Goal: Obtain resource: Download file/media

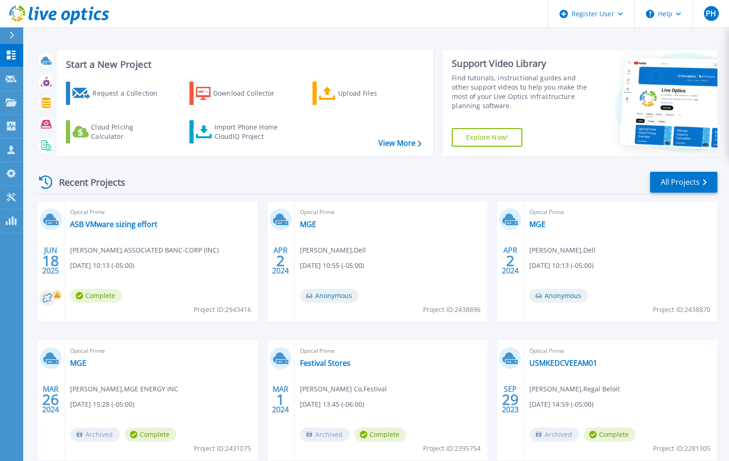
click at [56, 298] on icon at bounding box center [58, 296] width 6 height 6
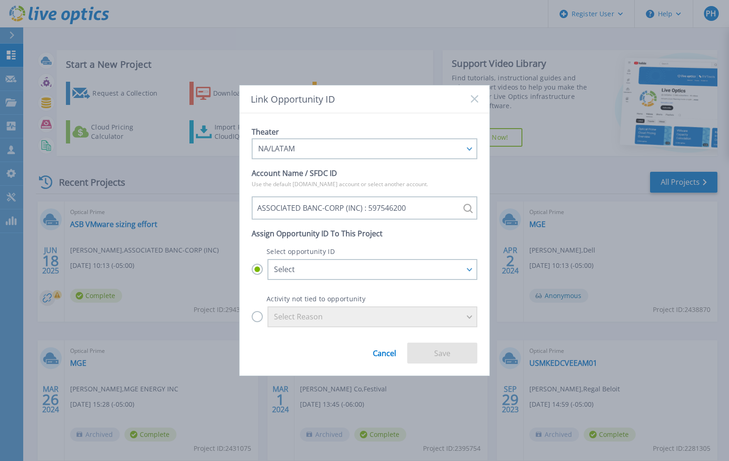
click at [381, 352] on link "Cancel" at bounding box center [384, 349] width 23 height 15
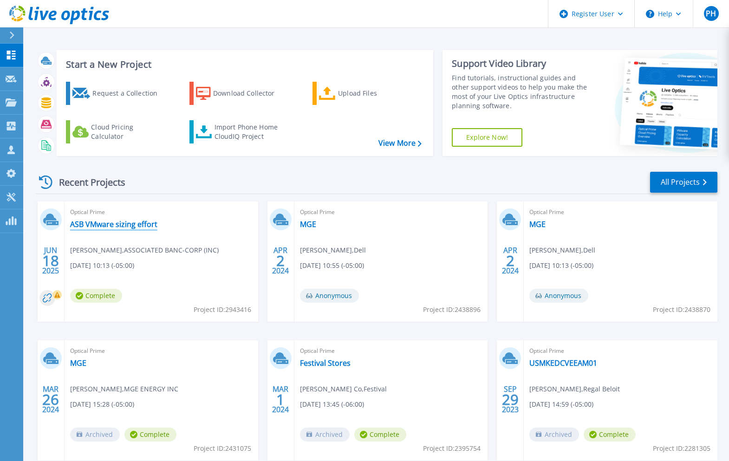
click at [150, 222] on link "ASB VMware sizing effort" at bounding box center [113, 224] width 87 height 9
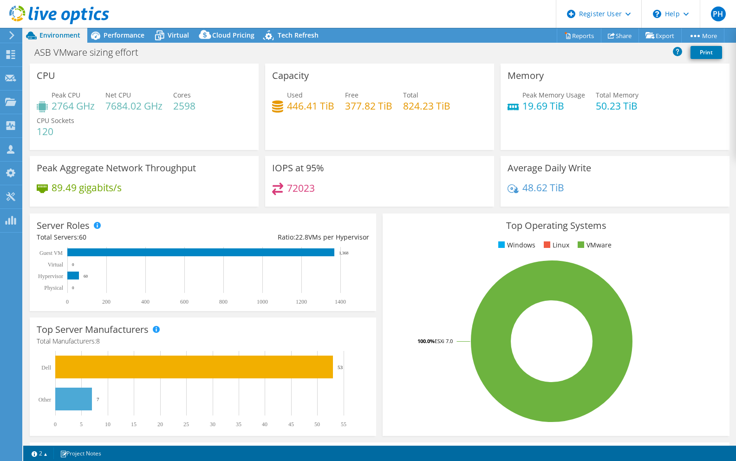
click at [705, 180] on div "Average Daily Write 48.62 TiB" at bounding box center [615, 181] width 229 height 51
click at [652, 76] on link "PSS Solution Request" at bounding box center [638, 72] width 88 height 20
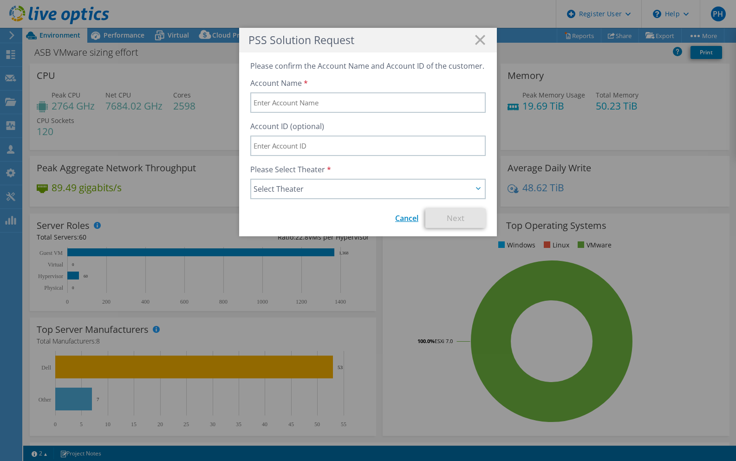
click at [408, 217] on link "Cancel" at bounding box center [406, 218] width 23 height 10
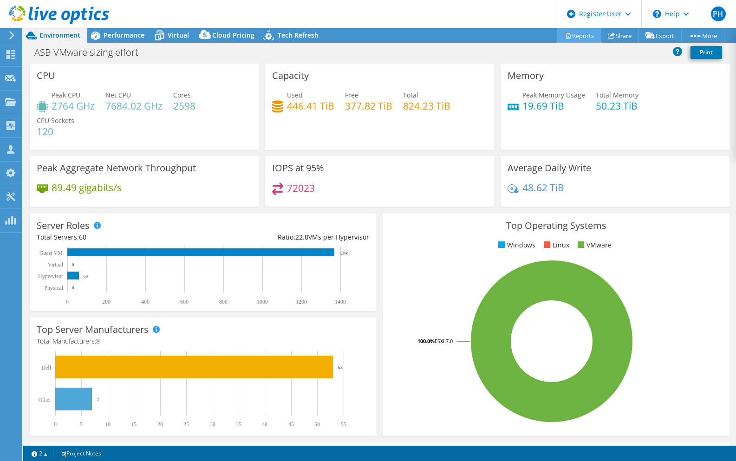
click at [575, 36] on link "Reports" at bounding box center [579, 35] width 45 height 14
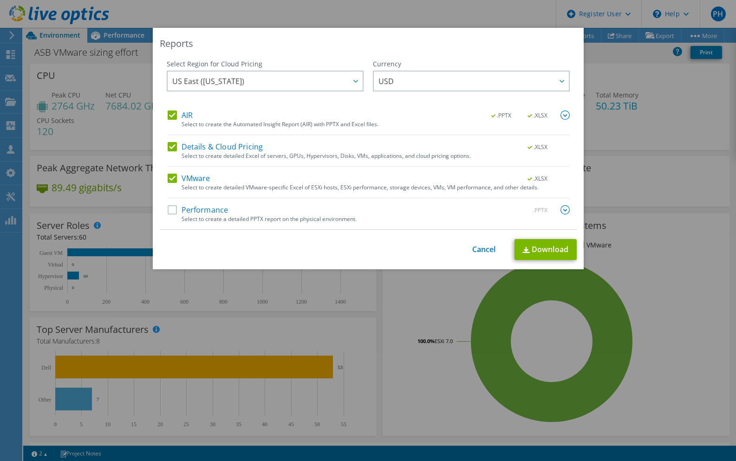
click at [171, 211] on label "Performance" at bounding box center [198, 209] width 61 height 9
click at [0, 0] on input "Performance" at bounding box center [0, 0] width 0 height 0
click at [352, 78] on div at bounding box center [355, 81] width 15 height 19
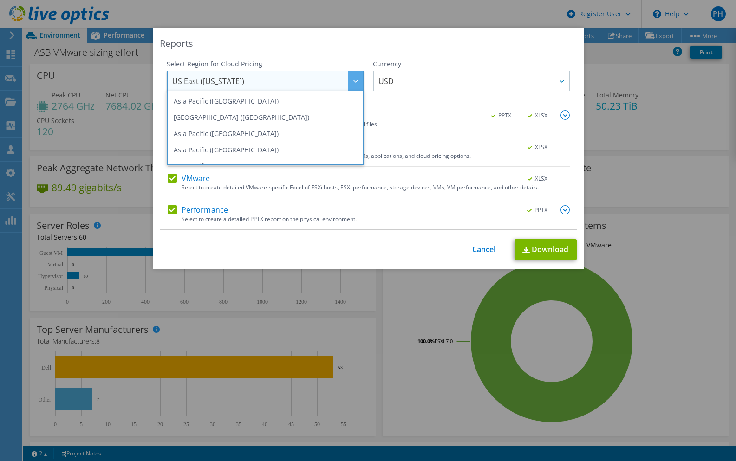
click at [319, 53] on div "Reports Select Region for Cloud Pricing Asia Pacific ([GEOGRAPHIC_DATA]) [GEOGR…" at bounding box center [368, 148] width 431 height 241
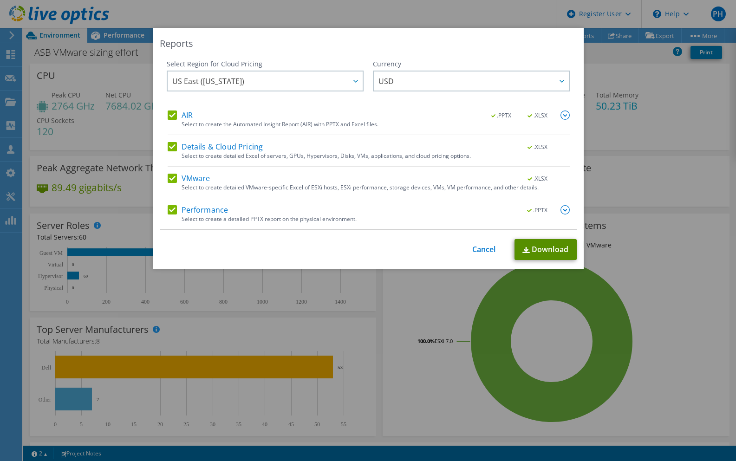
click at [536, 250] on link "Download" at bounding box center [546, 249] width 62 height 21
click at [477, 251] on link "Cancel" at bounding box center [484, 249] width 24 height 9
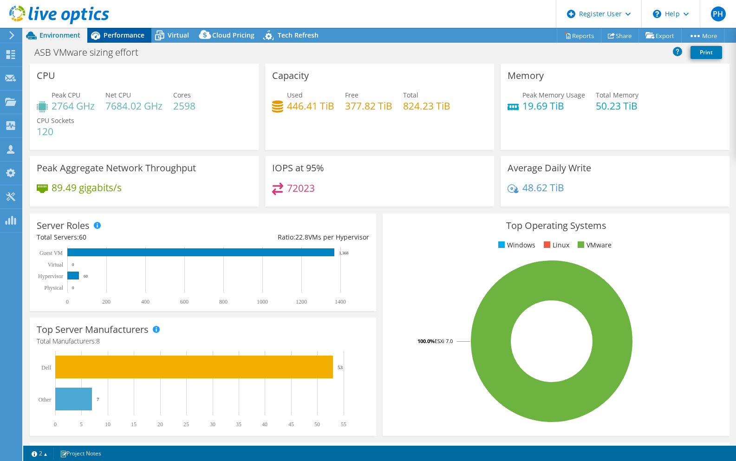
click at [121, 33] on span "Performance" at bounding box center [124, 35] width 41 height 9
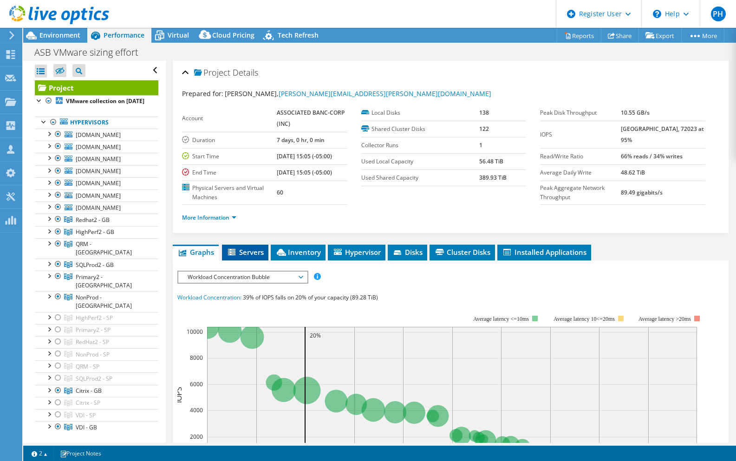
click at [256, 248] on span "Servers" at bounding box center [245, 252] width 37 height 9
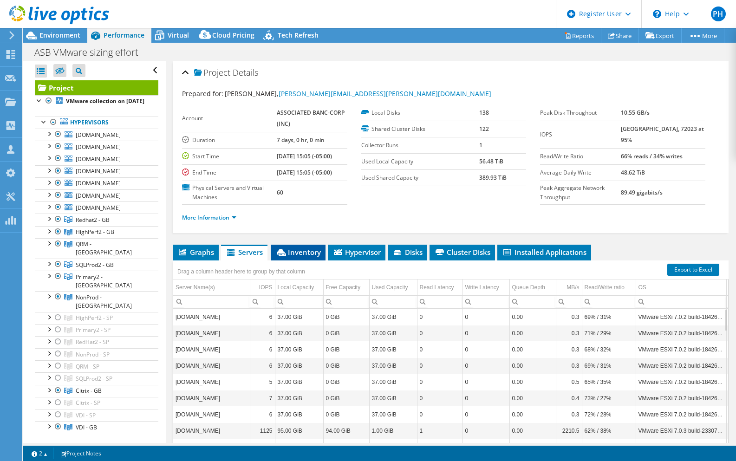
click at [304, 251] on span "Inventory" at bounding box center [298, 252] width 46 height 9
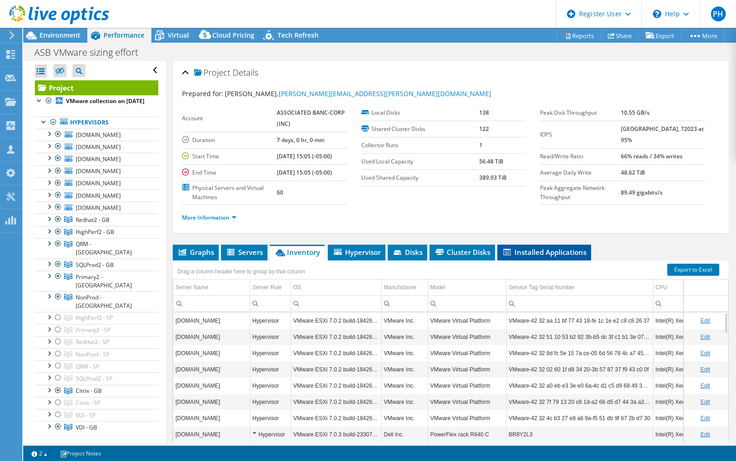
click at [551, 255] on span "Installed Applications" at bounding box center [544, 252] width 85 height 9
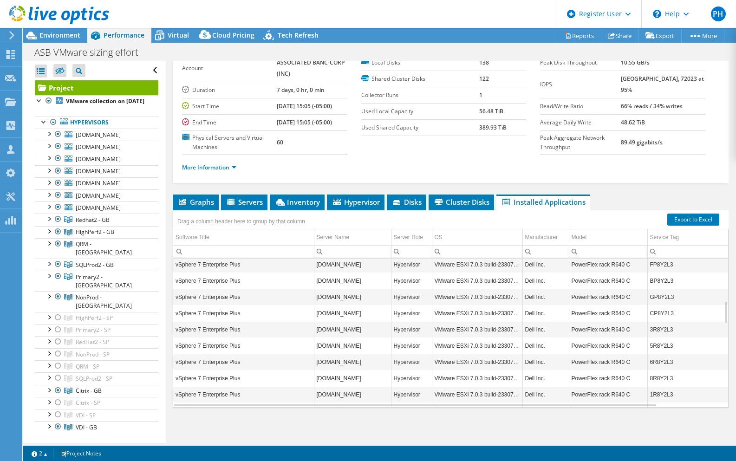
scroll to position [502, 0]
